Goal: Information Seeking & Learning: Check status

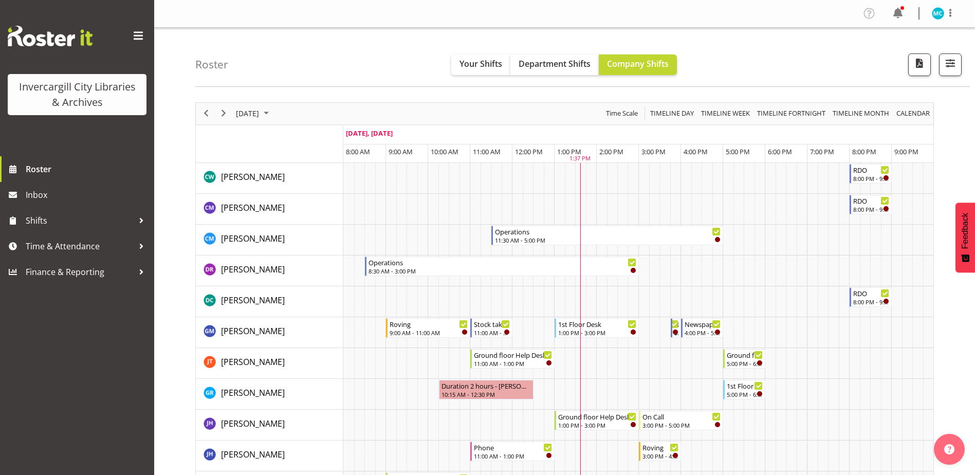
scroll to position [257, 0]
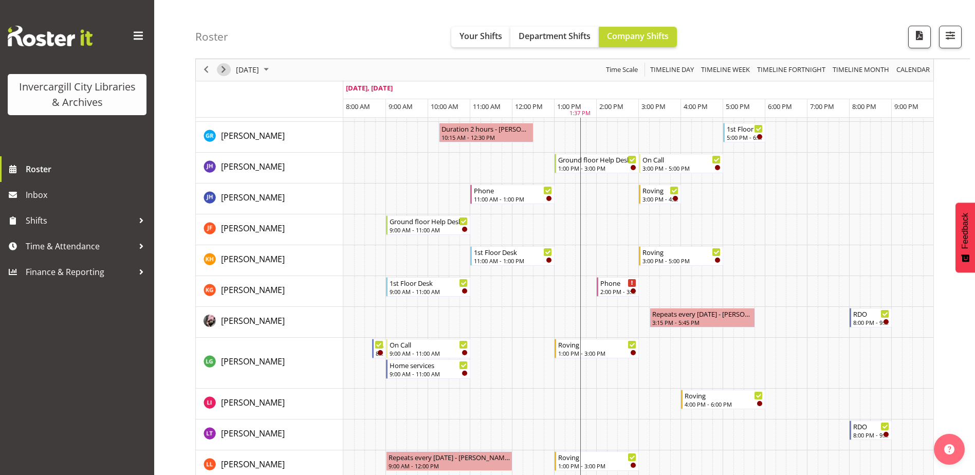
click at [225, 70] on span "Next" at bounding box center [223, 70] width 12 height 13
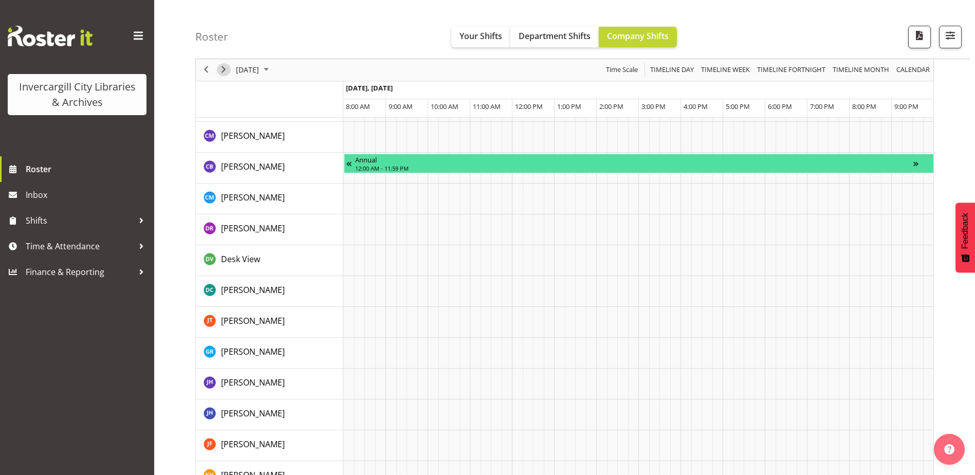
click at [225, 70] on span "Next" at bounding box center [223, 70] width 12 height 13
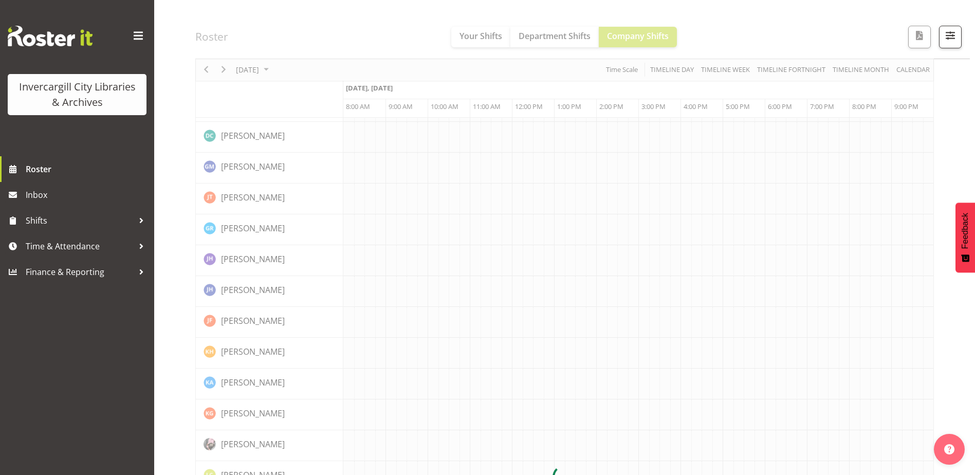
click at [225, 70] on div at bounding box center [564, 477] width 739 height 1264
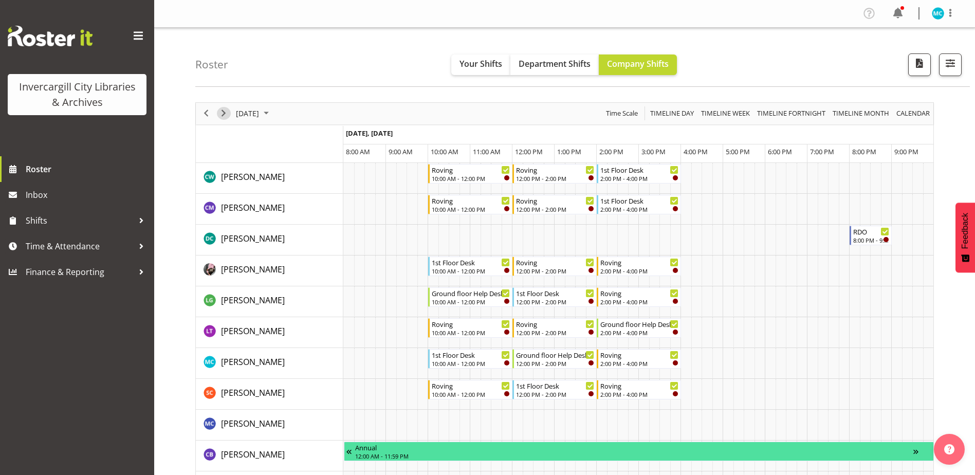
click at [224, 113] on span "Next" at bounding box center [223, 113] width 12 height 13
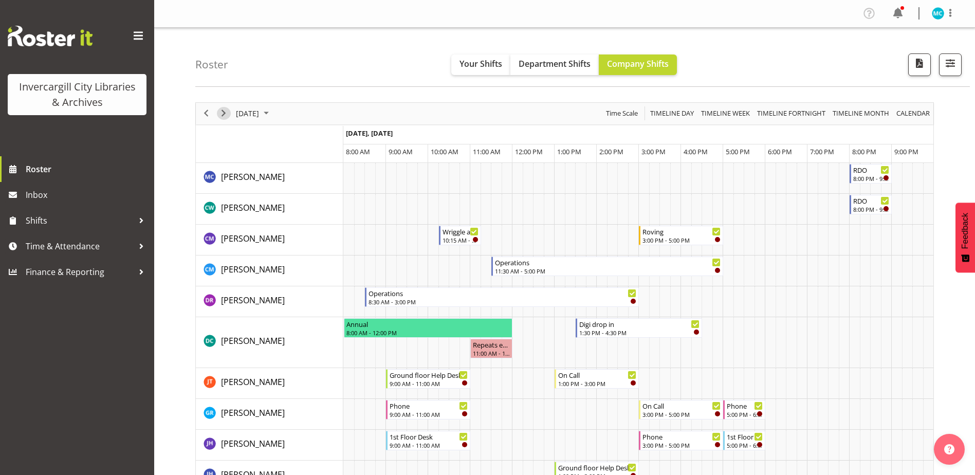
click at [224, 115] on span "Next" at bounding box center [223, 113] width 12 height 13
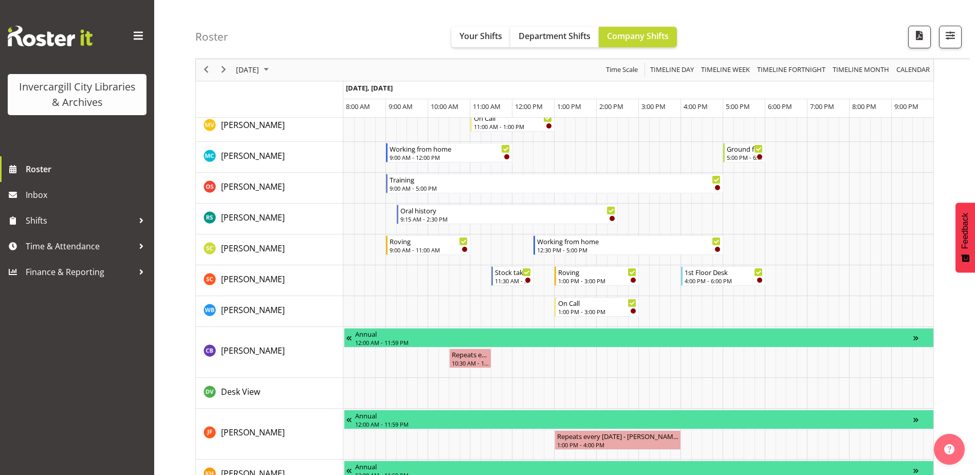
scroll to position [411, 0]
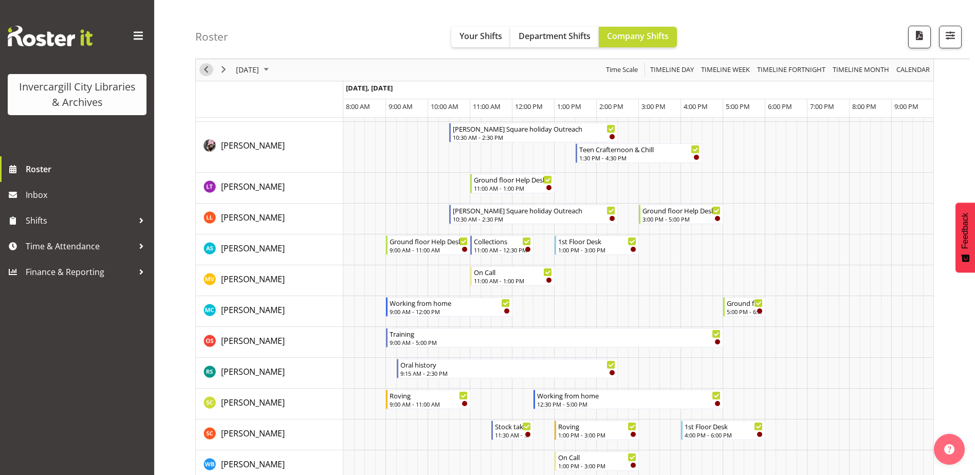
click at [208, 70] on span "Previous" at bounding box center [206, 70] width 12 height 13
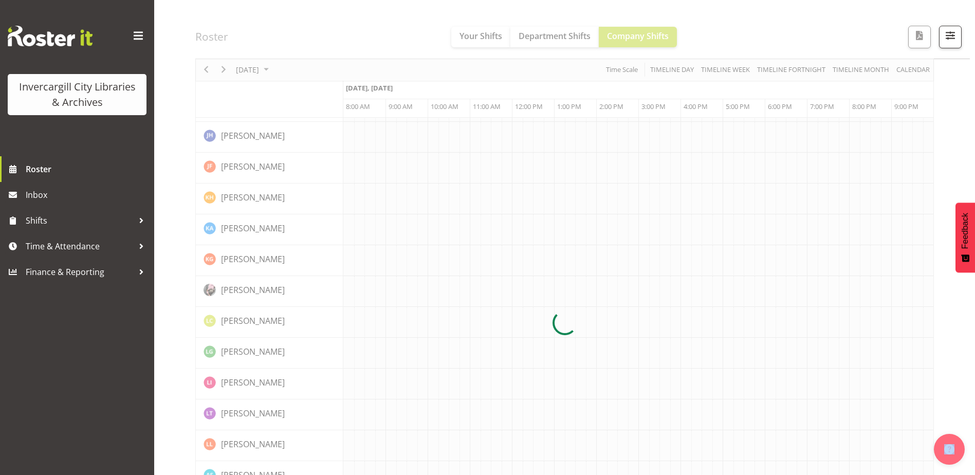
click at [208, 70] on div at bounding box center [564, 323] width 739 height 1264
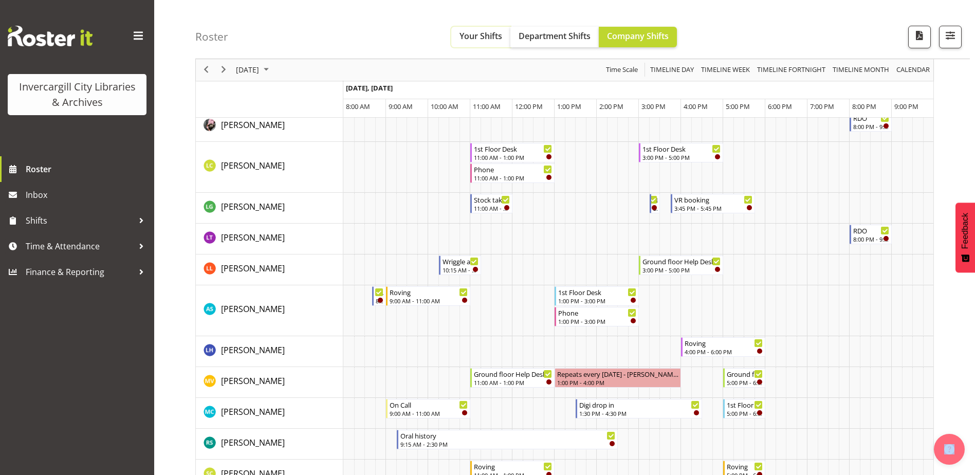
click at [493, 38] on span "Your Shifts" at bounding box center [480, 35] width 43 height 11
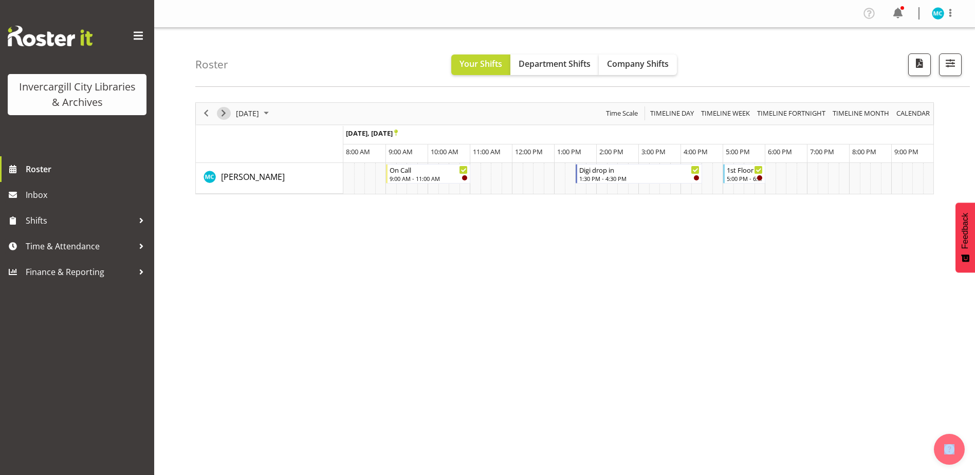
click at [224, 111] on span "Next" at bounding box center [223, 113] width 12 height 13
click at [224, 114] on span "Next" at bounding box center [223, 113] width 12 height 13
click at [224, 115] on span "Next" at bounding box center [223, 113] width 12 height 13
click at [225, 113] on span "Next" at bounding box center [223, 113] width 12 height 13
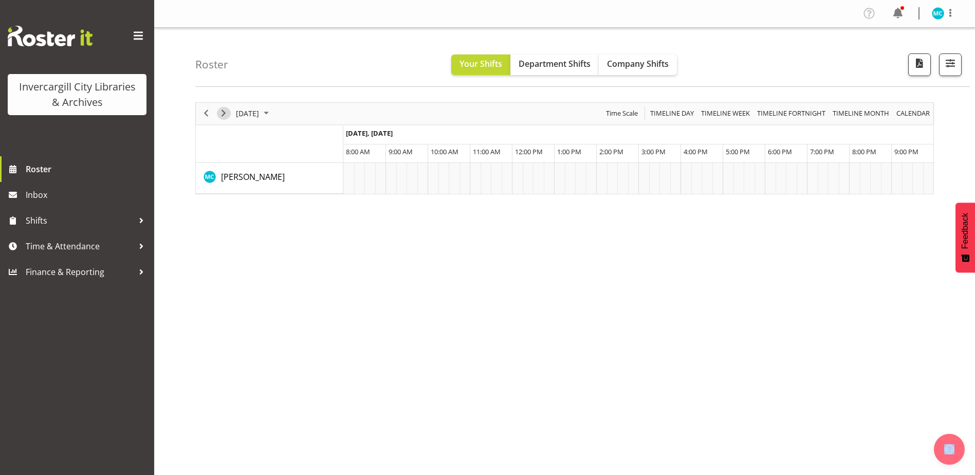
click at [225, 113] on span "Next" at bounding box center [223, 113] width 12 height 13
click at [229, 112] on span "Next" at bounding box center [223, 113] width 12 height 13
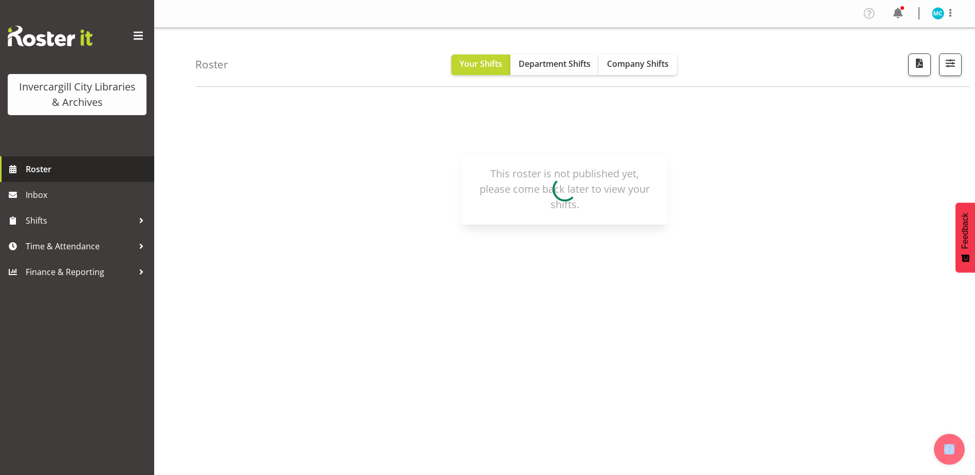
click at [40, 169] on span "Roster" at bounding box center [87, 168] width 123 height 15
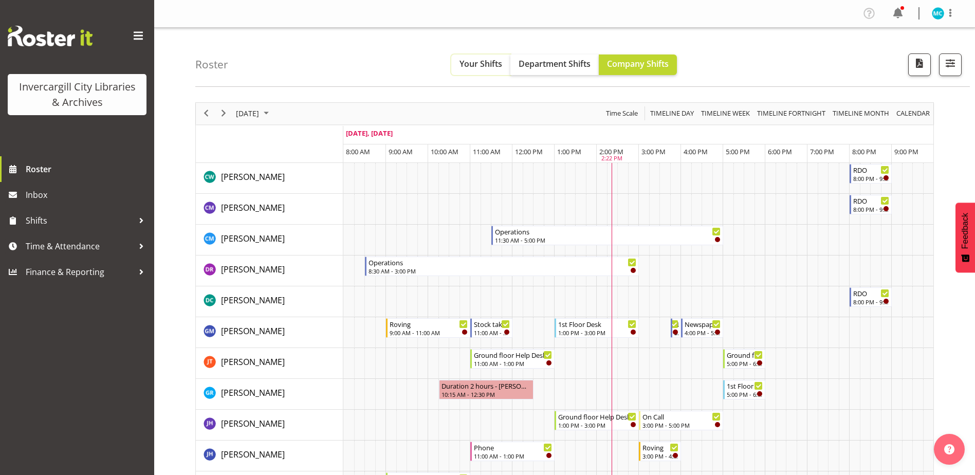
click at [491, 61] on span "Your Shifts" at bounding box center [480, 63] width 43 height 11
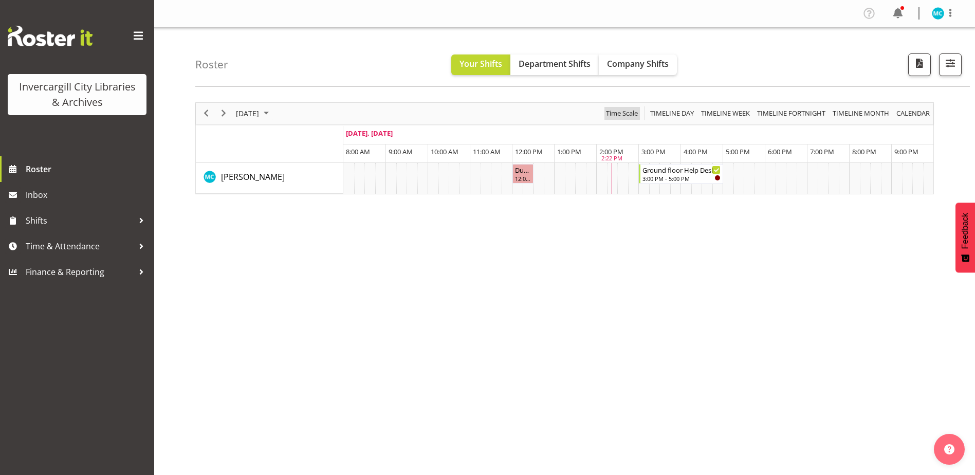
click at [623, 112] on span "Time Scale" at bounding box center [622, 113] width 34 height 13
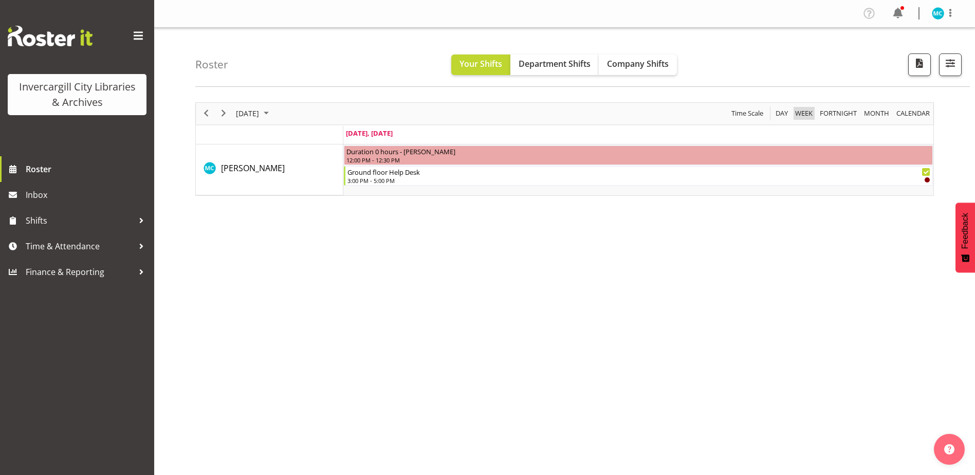
click at [805, 112] on span "Week" at bounding box center [804, 113] width 20 height 13
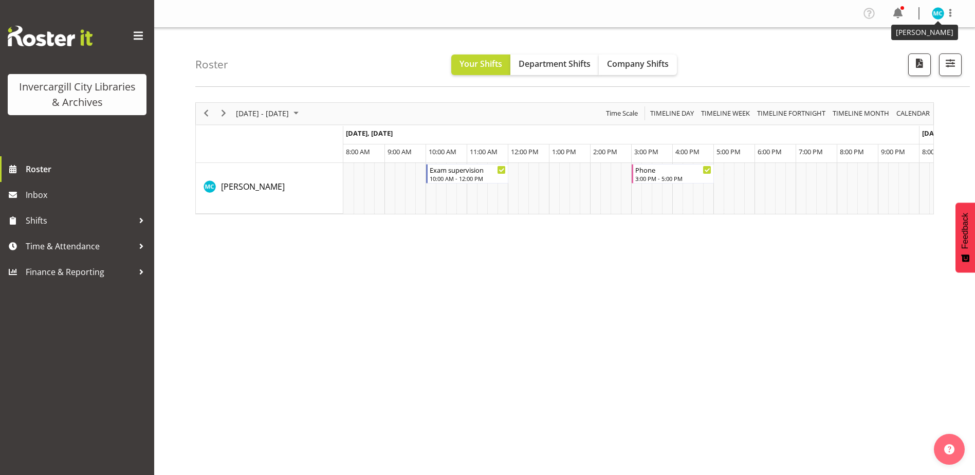
click at [941, 12] on img at bounding box center [938, 13] width 12 height 12
click at [911, 33] on link "Profile" at bounding box center [907, 35] width 99 height 19
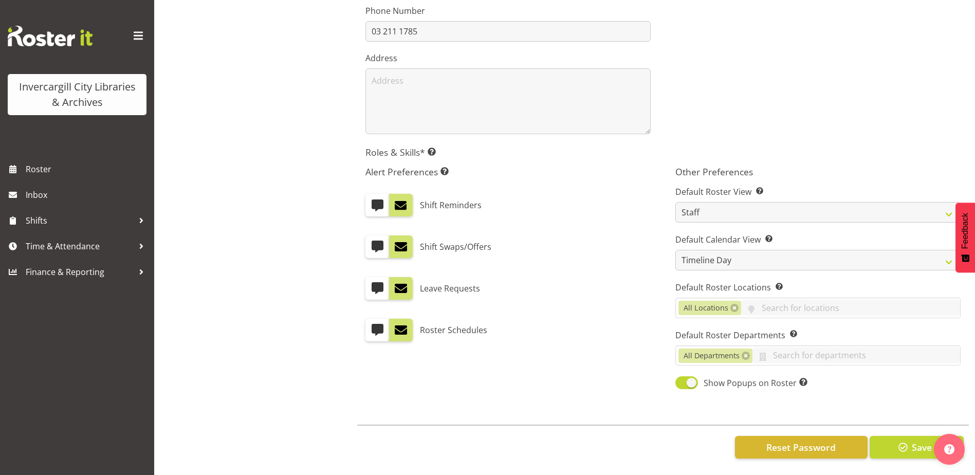
scroll to position [296, 0]
click at [747, 252] on select "Day Timeline Day Week (current default) Timeline Week Fortnight Month Calendar" at bounding box center [817, 260] width 285 height 21
select select "TimelineWeekAdvanced"
click at [675, 250] on select "Day Timeline Day Week (current default) Timeline Week Fortnight Month Calendar" at bounding box center [817, 260] width 285 height 21
click at [750, 251] on select "Day Timeline Day Week (current default) Timeline Week Fortnight Month Calendar" at bounding box center [817, 260] width 285 height 21
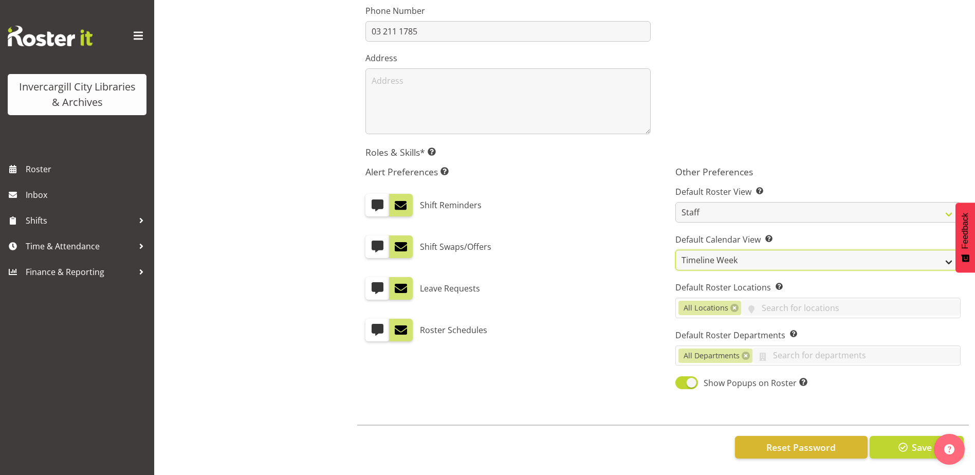
click at [675, 250] on select "Day Timeline Day Week (current default) Timeline Week Fortnight Month Calendar" at bounding box center [817, 260] width 285 height 21
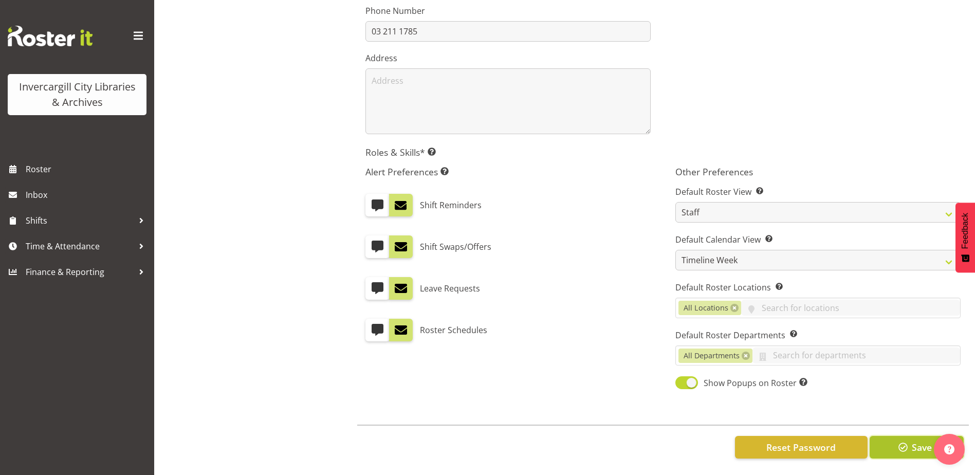
click at [900, 440] on span "button" at bounding box center [902, 446] width 13 height 13
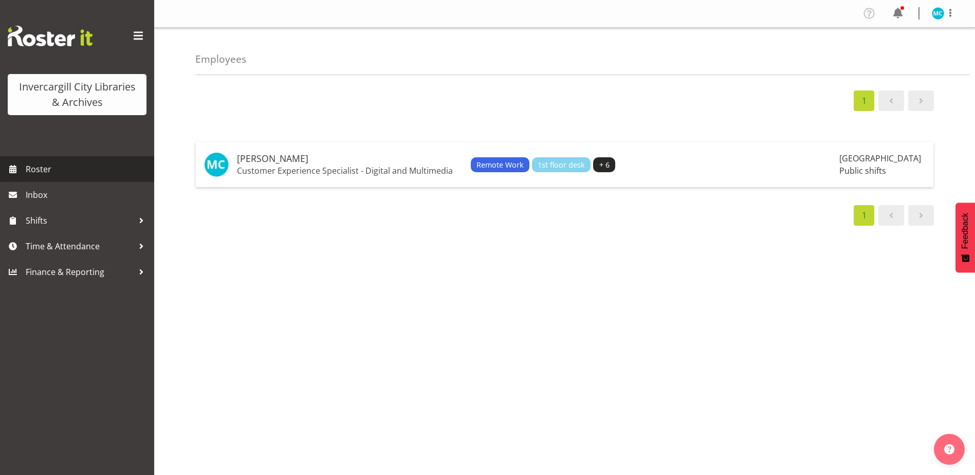
click at [49, 169] on span "Roster" at bounding box center [87, 168] width 123 height 15
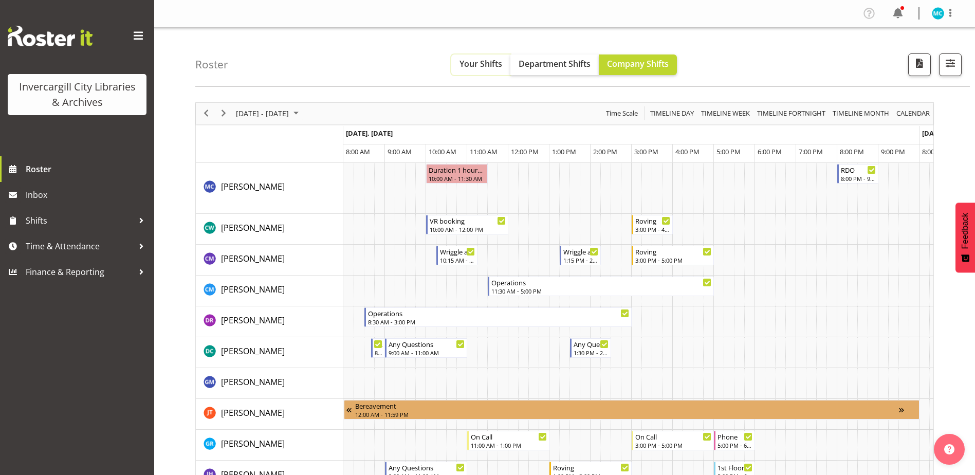
click at [487, 61] on span "Your Shifts" at bounding box center [480, 63] width 43 height 11
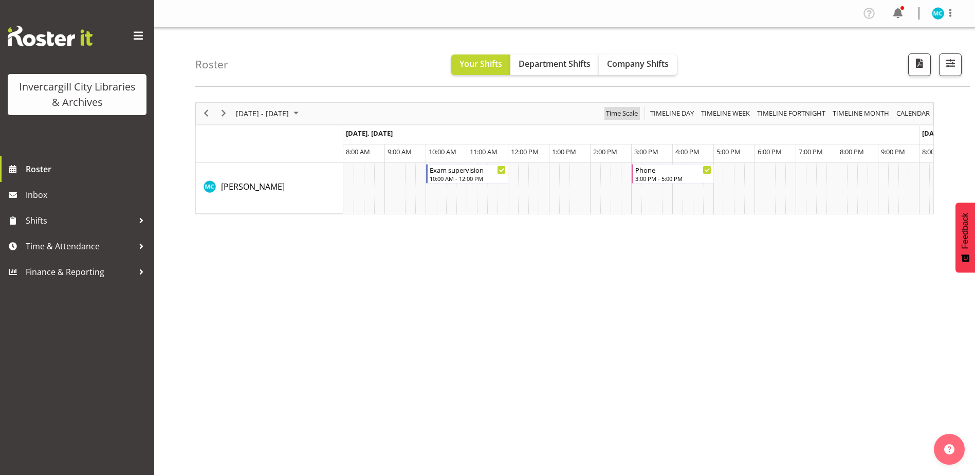
click at [612, 114] on span "Time Scale" at bounding box center [622, 113] width 34 height 13
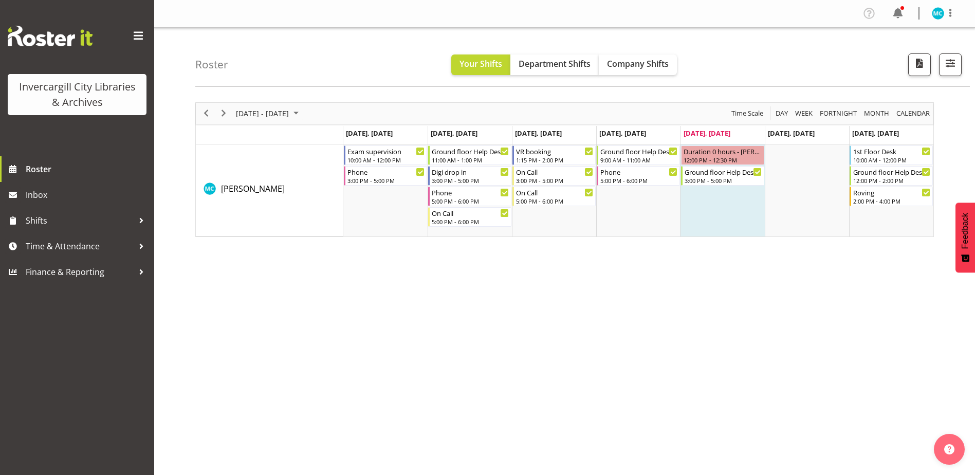
click at [348, 290] on div "September 15 - 21, 2025 Today Day Week Fortnight Month calendar Month Agenda Ti…" at bounding box center [585, 300] width 780 height 411
click at [725, 156] on div "Duration 0 hours - Michelle Cunningham 12:00 PM - 12:30 PM" at bounding box center [722, 155] width 79 height 20
click at [587, 417] on div "September 15 - 21, 2025 Today Day Week Fortnight Month calendar Month Agenda Ti…" at bounding box center [585, 300] width 780 height 411
click at [225, 113] on span "Next" at bounding box center [223, 113] width 12 height 13
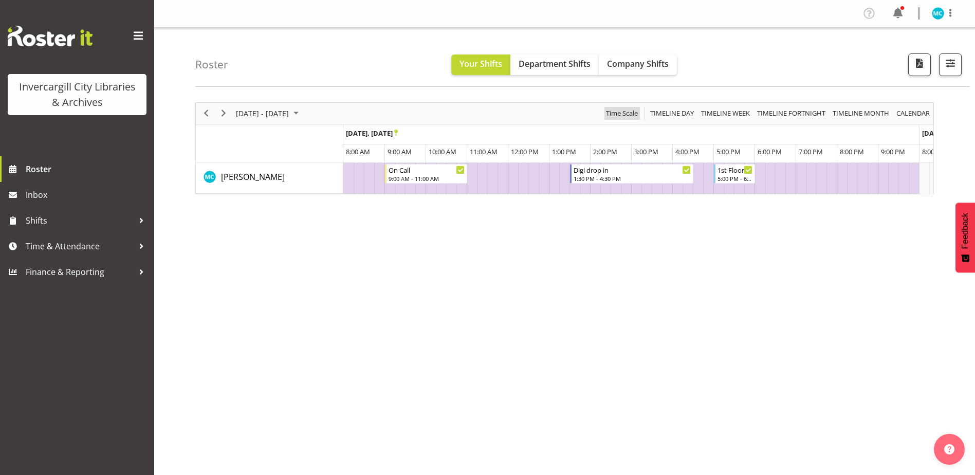
click at [627, 114] on span "Time Scale" at bounding box center [622, 113] width 34 height 13
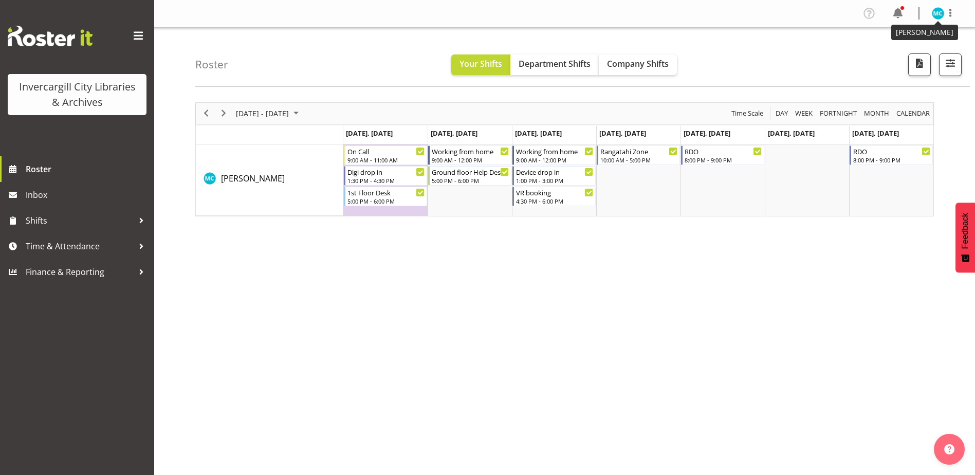
click at [940, 13] on img at bounding box center [938, 13] width 12 height 12
click at [905, 34] on link "Profile" at bounding box center [907, 35] width 99 height 19
click at [901, 115] on span "calendar" at bounding box center [912, 113] width 35 height 13
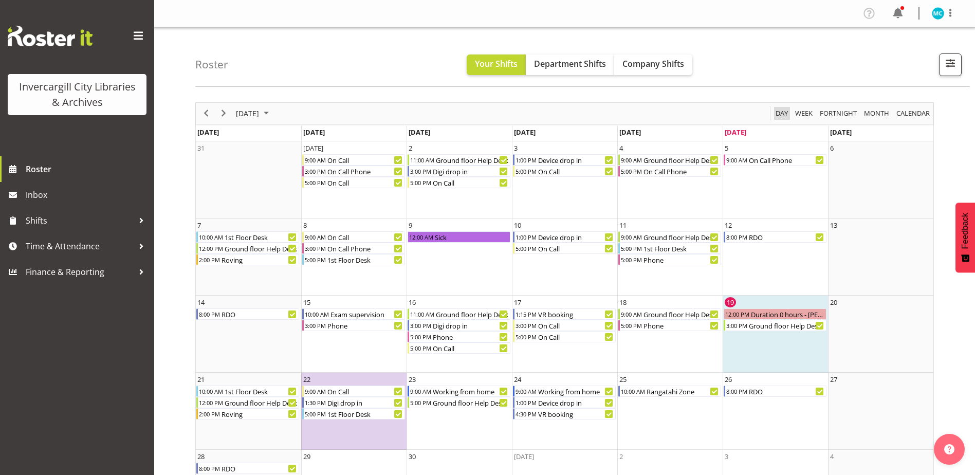
click at [783, 112] on span "Day" at bounding box center [782, 113] width 14 height 13
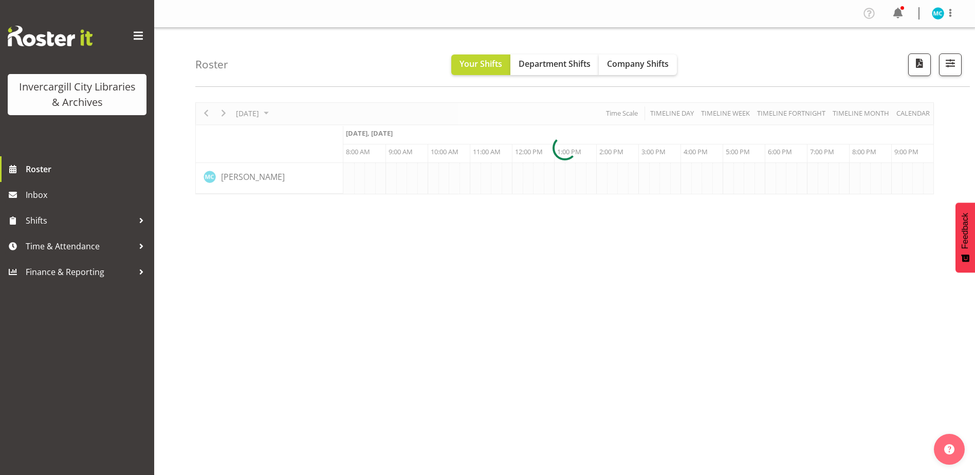
click at [808, 114] on div at bounding box center [564, 148] width 739 height 92
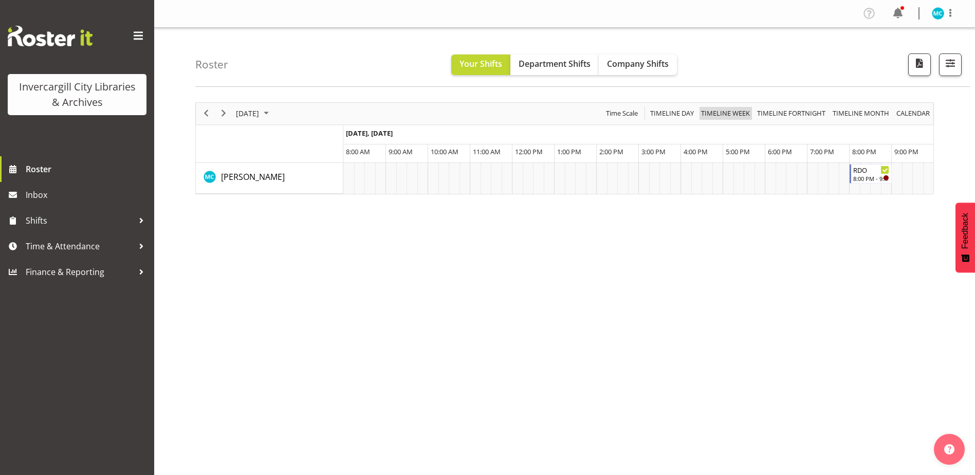
click at [729, 112] on span "Timeline Week" at bounding box center [725, 113] width 51 height 13
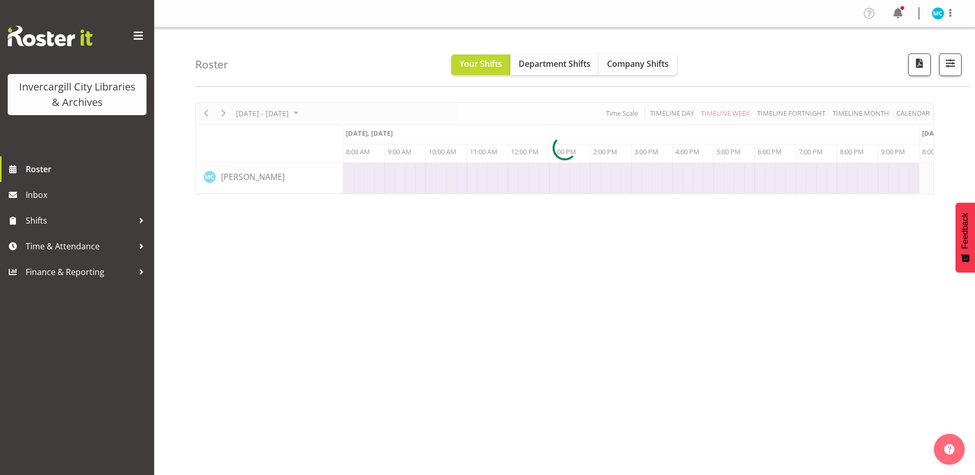
click at [624, 114] on div at bounding box center [564, 148] width 739 height 92
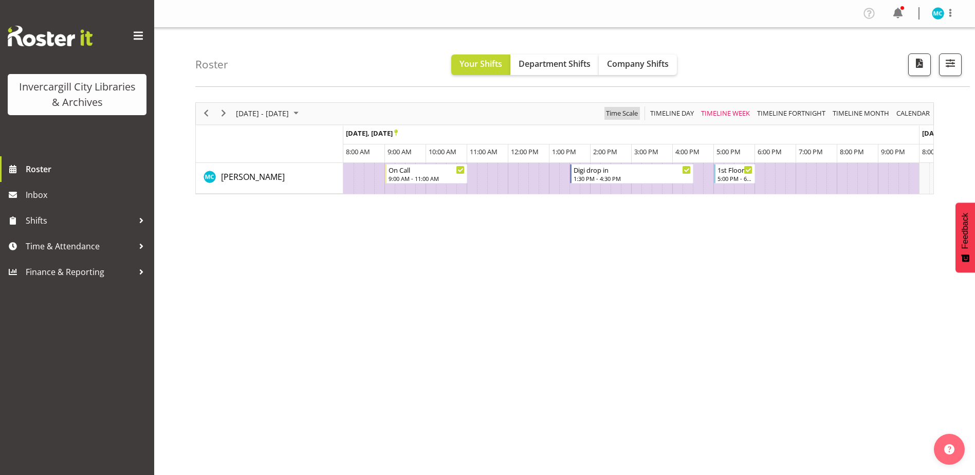
click at [624, 114] on span "Time Scale" at bounding box center [622, 113] width 34 height 13
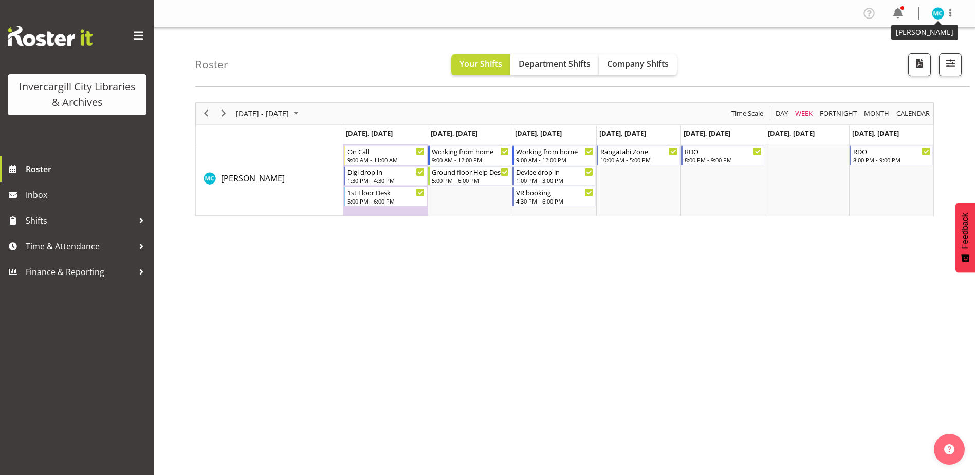
click at [938, 12] on img at bounding box center [938, 13] width 12 height 12
click at [901, 31] on link "Profile" at bounding box center [907, 35] width 99 height 19
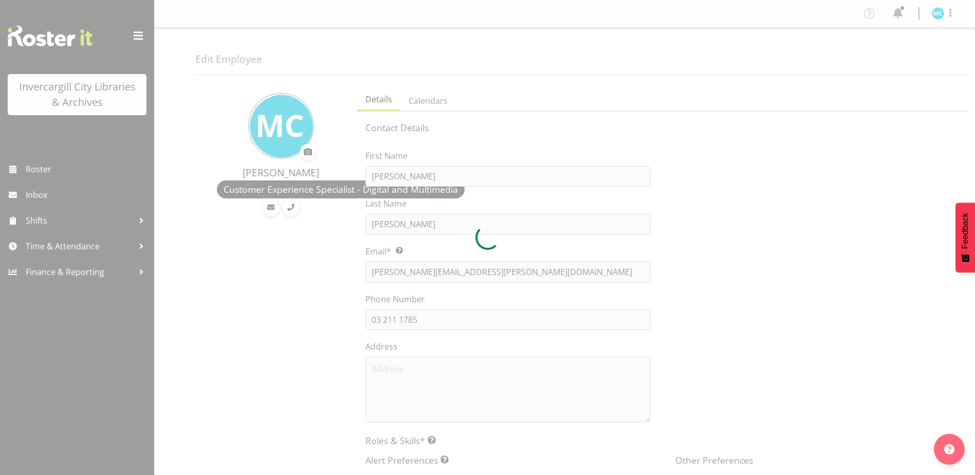
select select "TimelineWeekAdvanced"
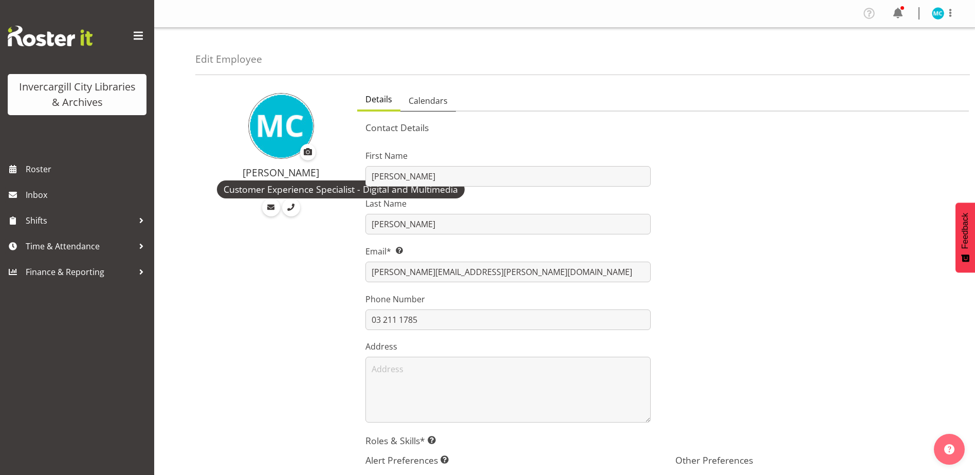
click at [426, 100] on span "Calendars" at bounding box center [428, 101] width 39 height 12
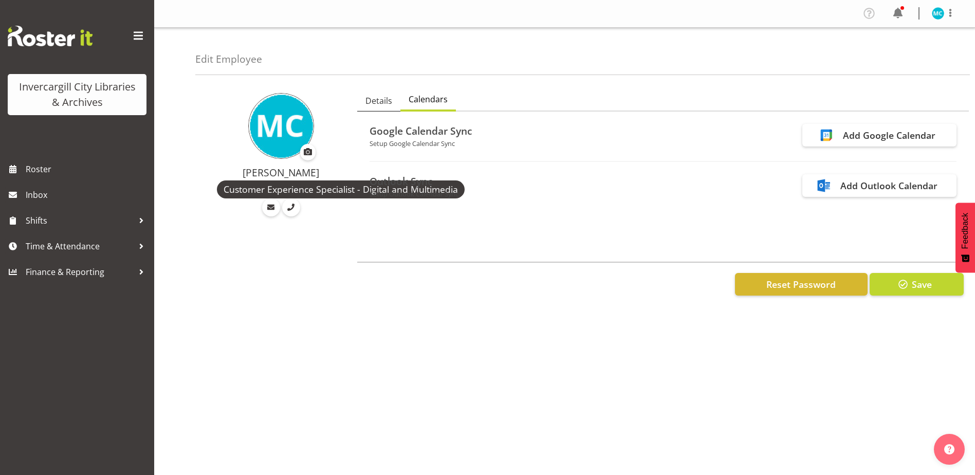
click at [379, 97] on span "Details" at bounding box center [378, 101] width 27 height 12
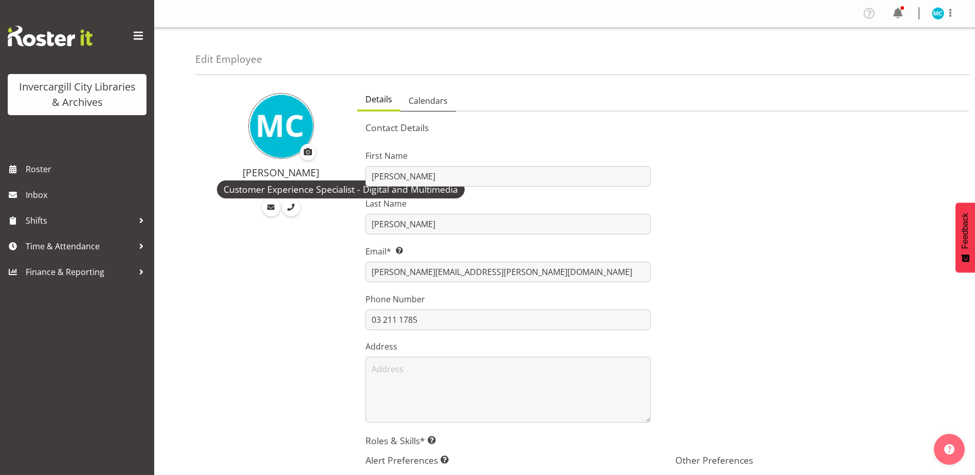
click at [438, 97] on span "Calendars" at bounding box center [428, 101] width 39 height 12
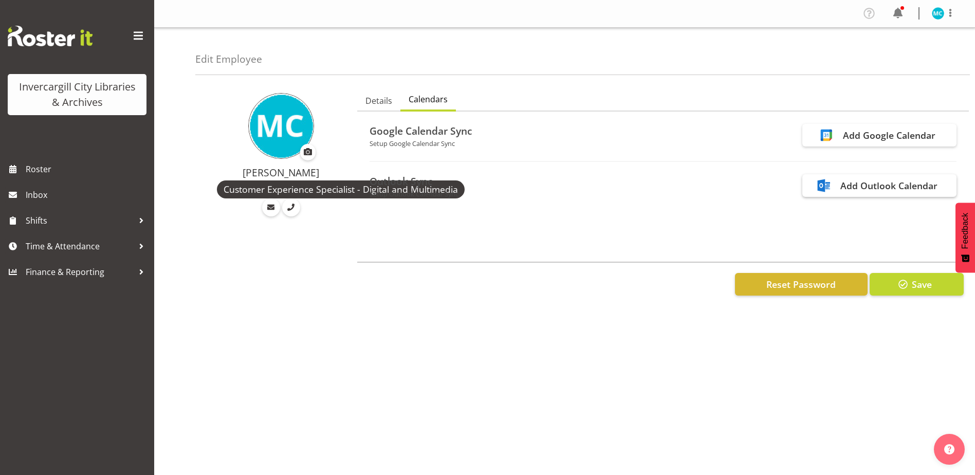
click at [870, 186] on div "Add Outlook Calendar" at bounding box center [888, 185] width 97 height 13
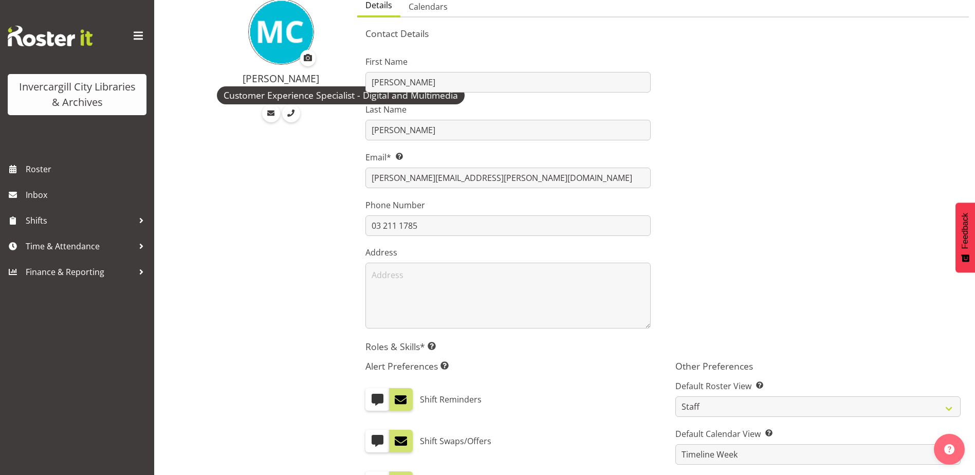
scroll to position [296, 0]
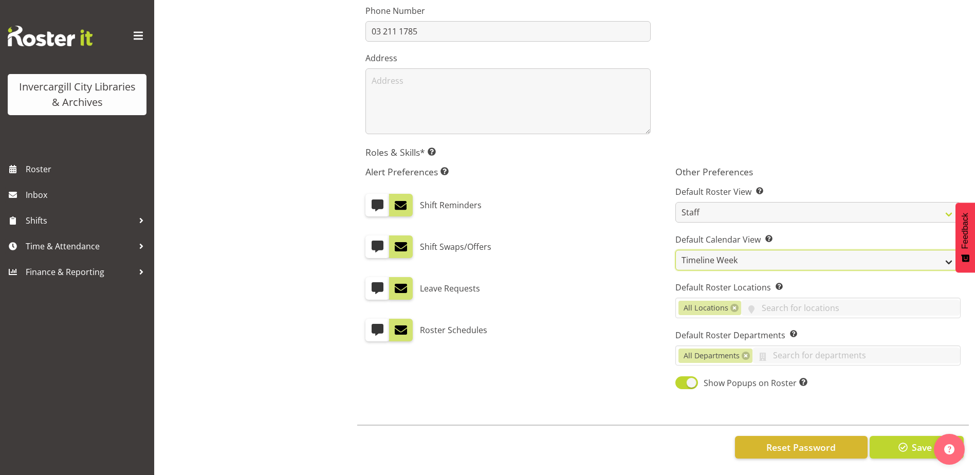
click at [750, 256] on select "Day Timeline Day Week (current default) Timeline Week Fortnight Month Calendar" at bounding box center [817, 260] width 285 height 21
select select "TimelineWeek"
click at [675, 250] on select "Day Timeline Day Week (current default) Timeline Week Fortnight Month Calendar" at bounding box center [817, 260] width 285 height 21
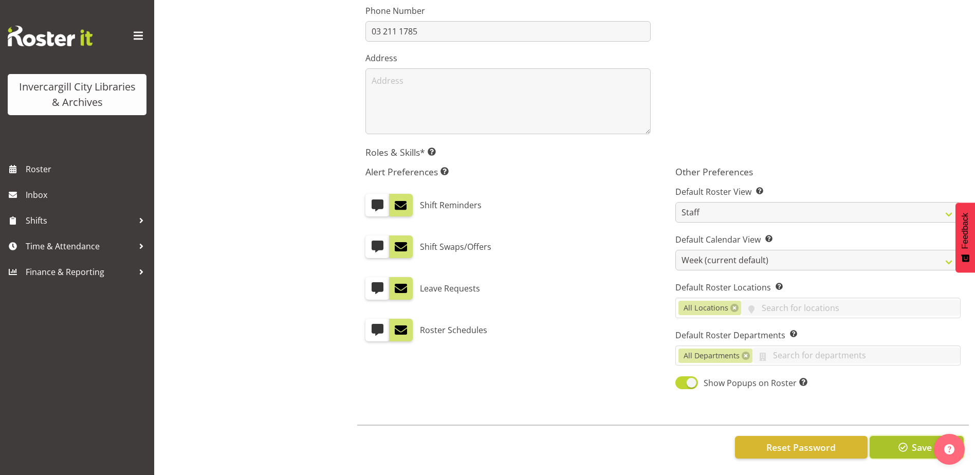
click at [896, 440] on span "button" at bounding box center [902, 446] width 13 height 13
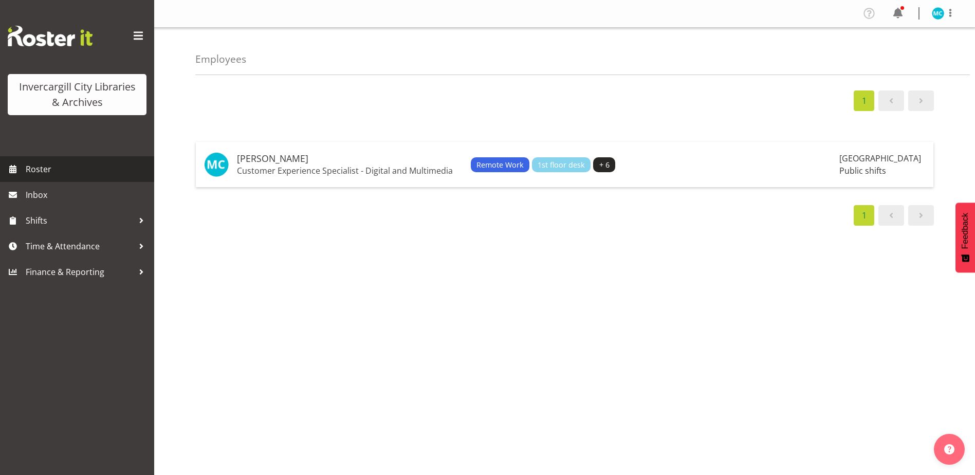
click at [32, 169] on span "Roster" at bounding box center [87, 168] width 123 height 15
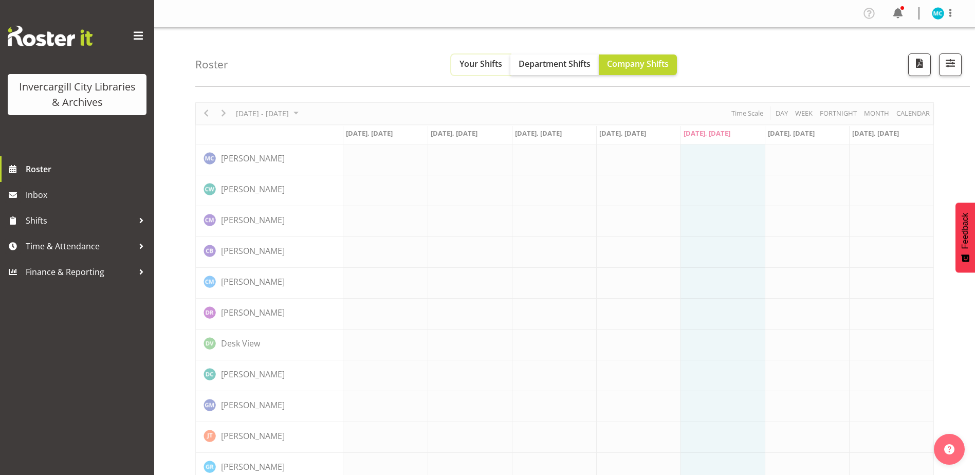
click at [488, 69] on span "Your Shifts" at bounding box center [480, 63] width 43 height 11
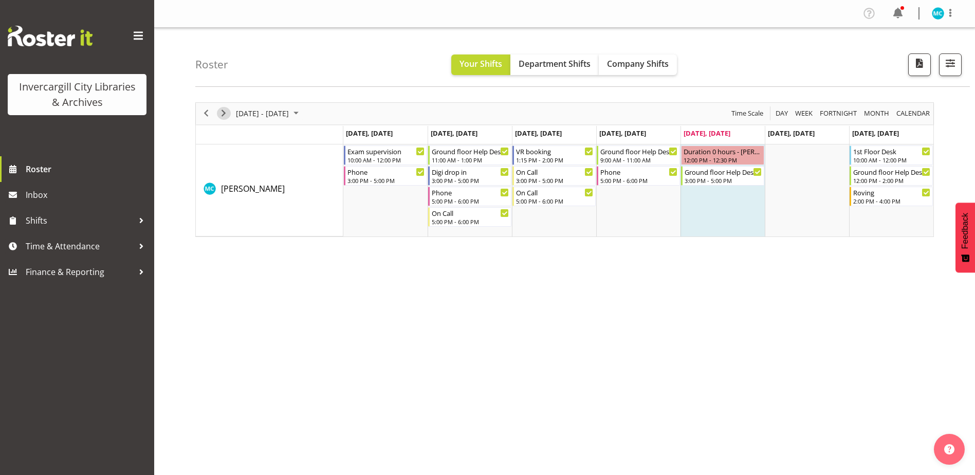
click at [228, 111] on span "Next" at bounding box center [223, 113] width 12 height 13
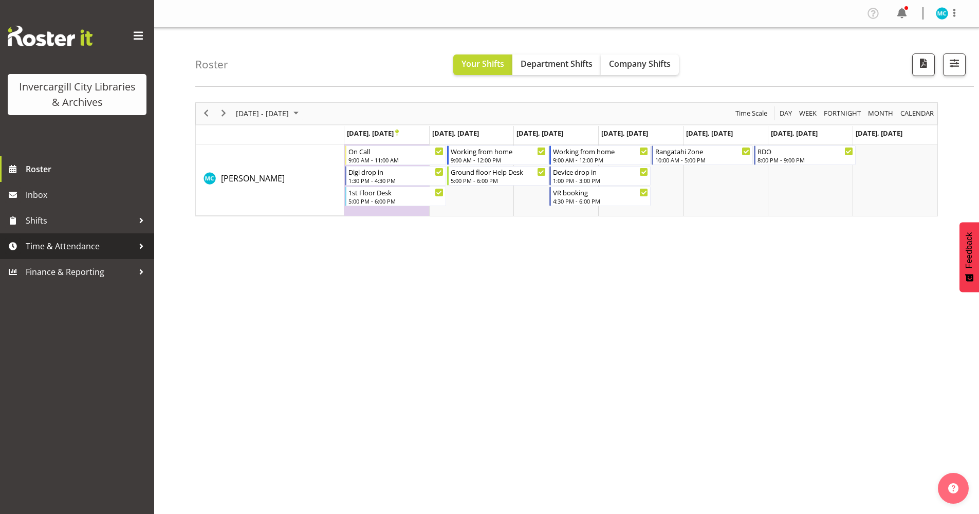
click at [80, 250] on span "Time & Attendance" at bounding box center [80, 245] width 108 height 15
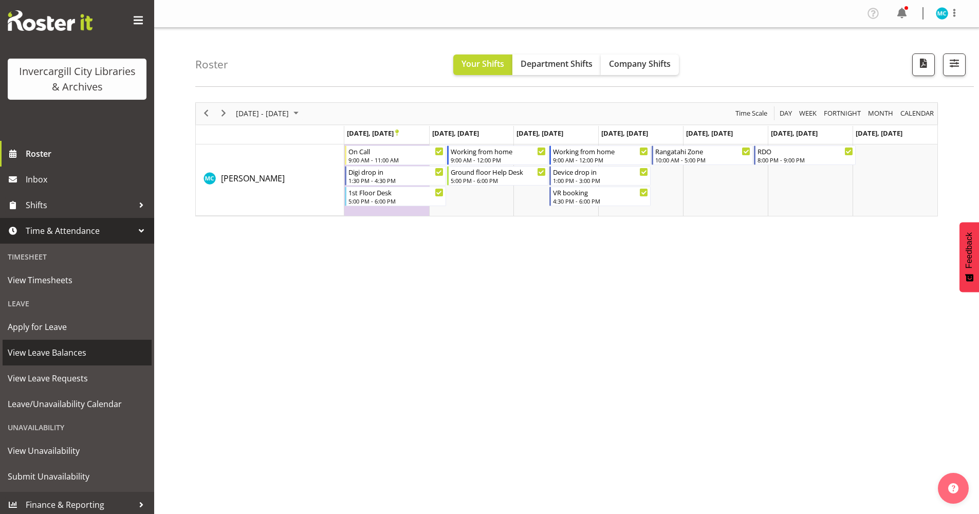
scroll to position [19, 0]
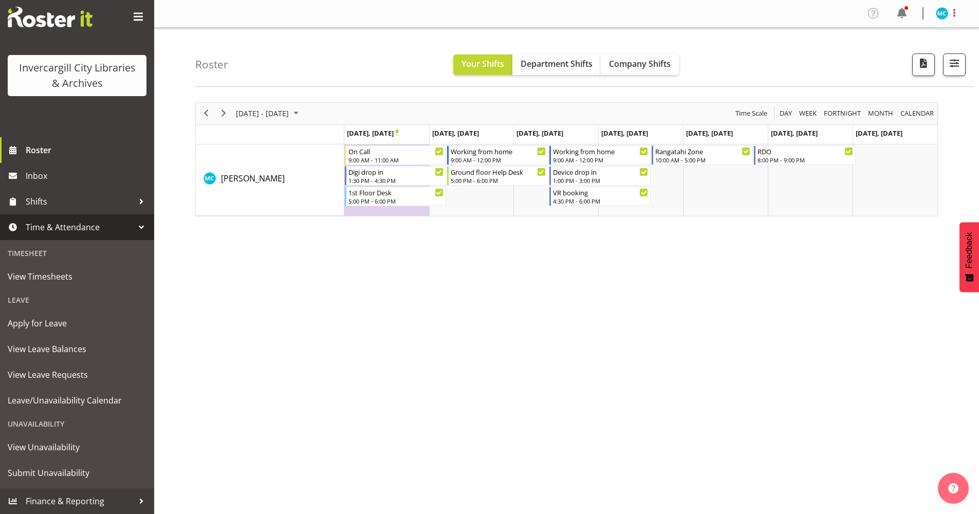
click at [362, 332] on div "[DATE] - [DATE] [DATE] Day Week Fortnight Month calendar Month Agenda Time Scal…" at bounding box center [587, 300] width 784 height 411
click at [227, 112] on span "Next" at bounding box center [223, 113] width 12 height 13
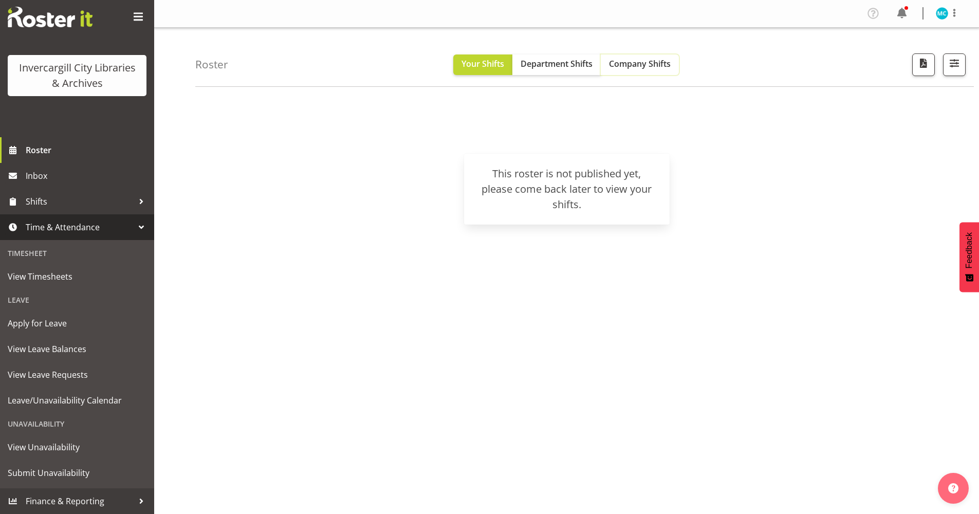
click at [613, 69] on span "Company Shifts" at bounding box center [640, 63] width 62 height 11
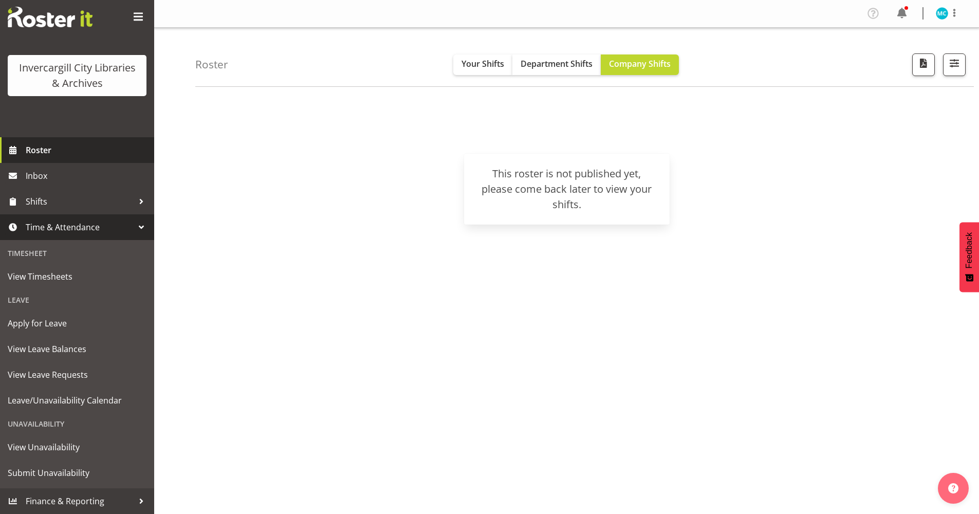
click at [49, 147] on span "Roster" at bounding box center [87, 149] width 123 height 15
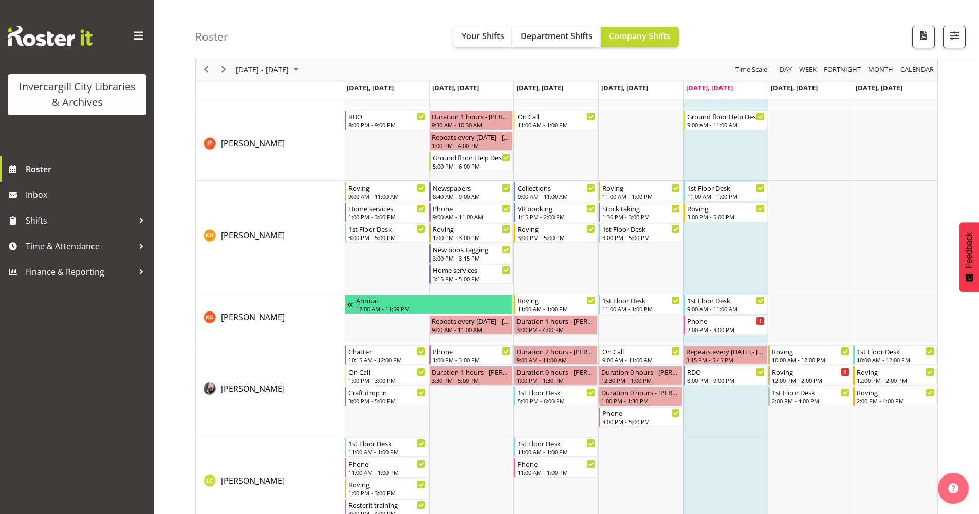
scroll to position [822, 0]
click at [242, 386] on span "[PERSON_NAME]" at bounding box center [253, 387] width 64 height 11
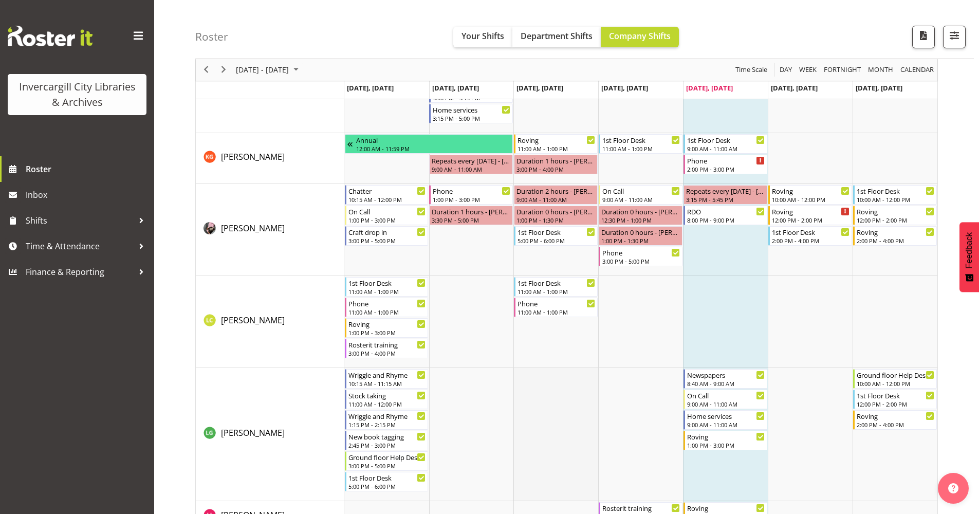
scroll to position [776, 0]
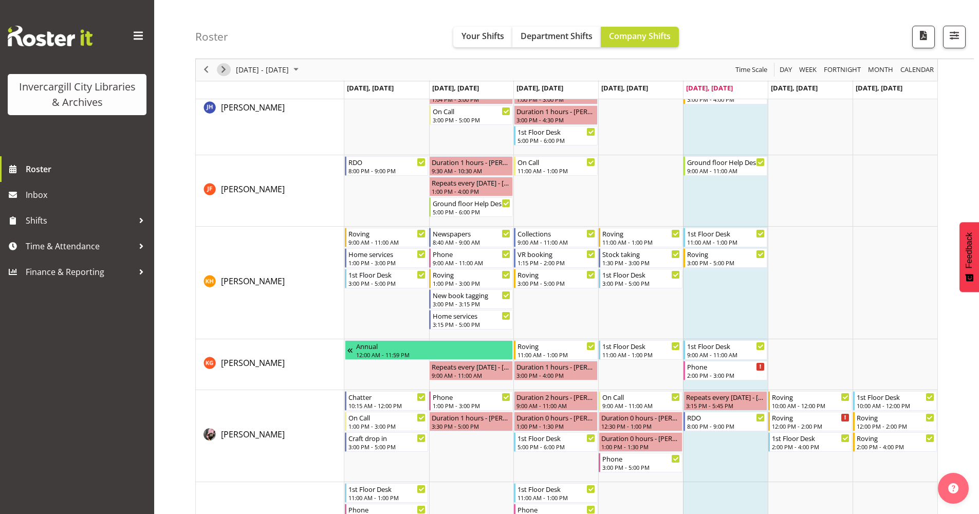
click at [227, 70] on span "Next" at bounding box center [223, 70] width 12 height 13
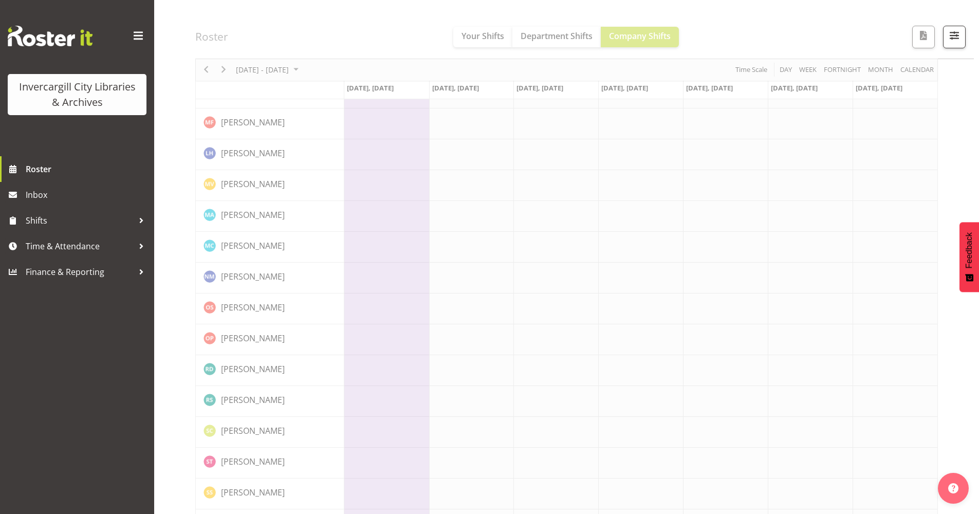
scroll to position [0, 0]
